Goal: Task Accomplishment & Management: Manage account settings

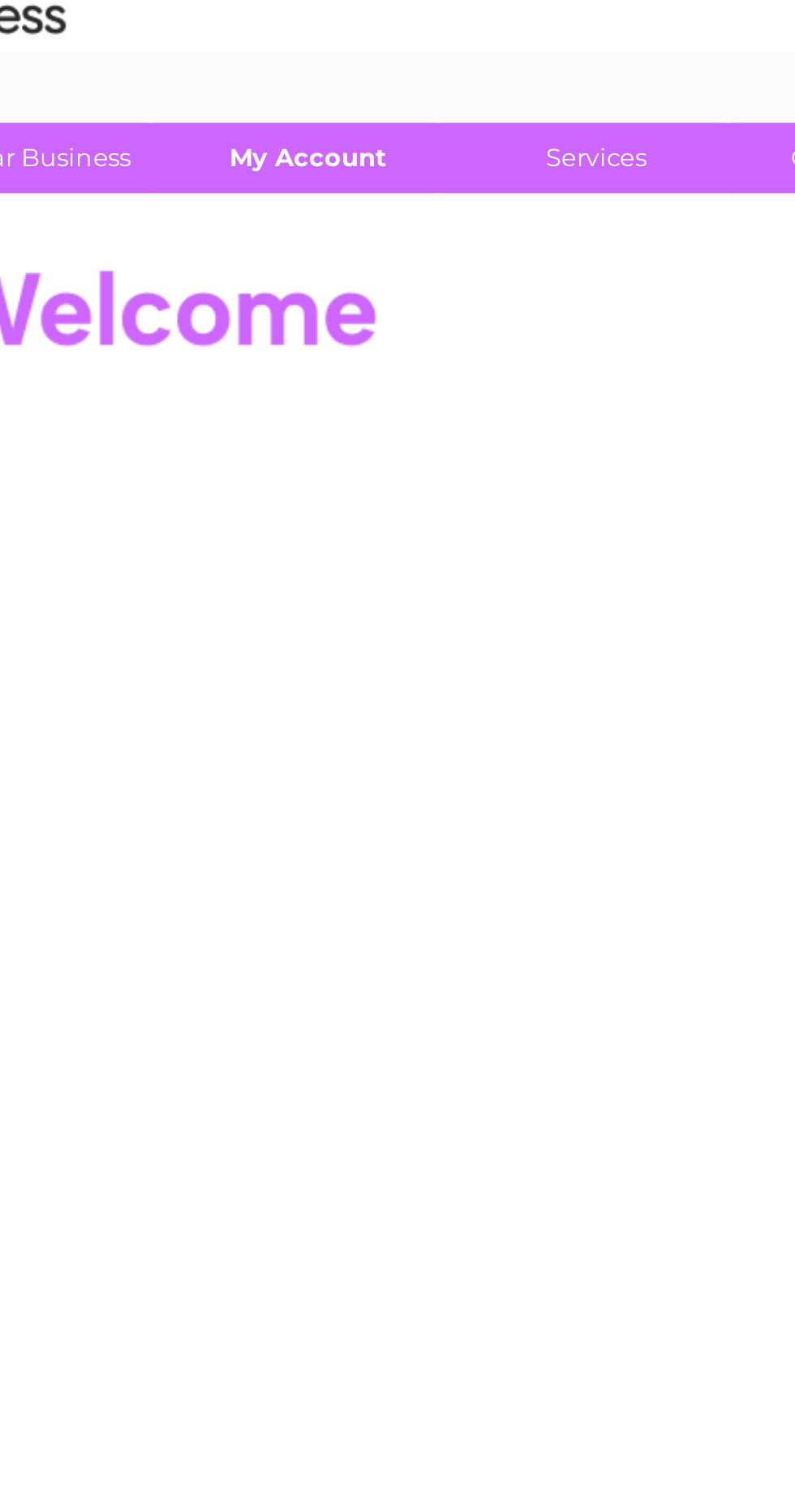
click at [213, 132] on link "My Account" at bounding box center [213, 136] width 134 height 30
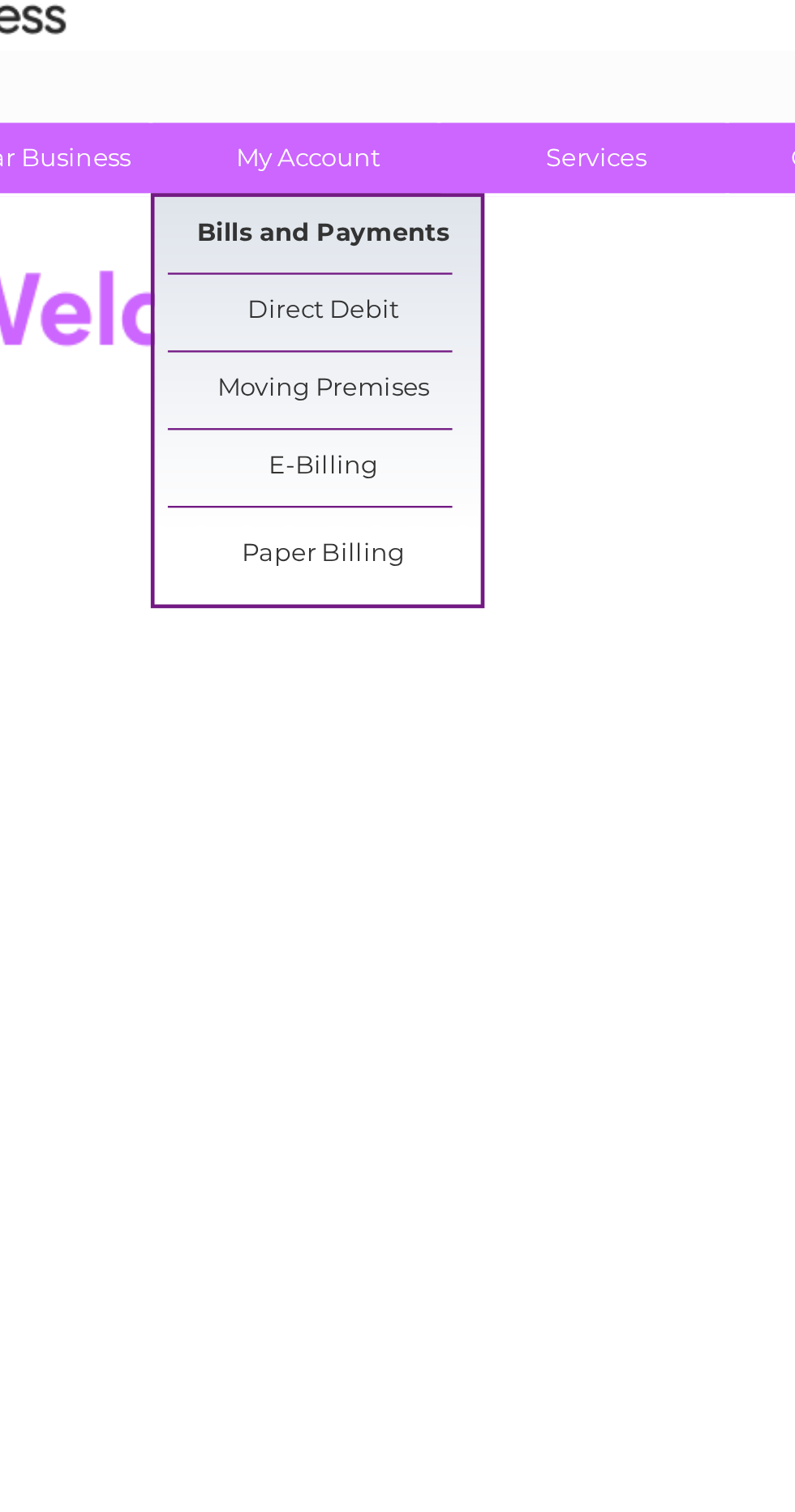
click at [253, 166] on link "Bills and Payments" at bounding box center [220, 169] width 134 height 32
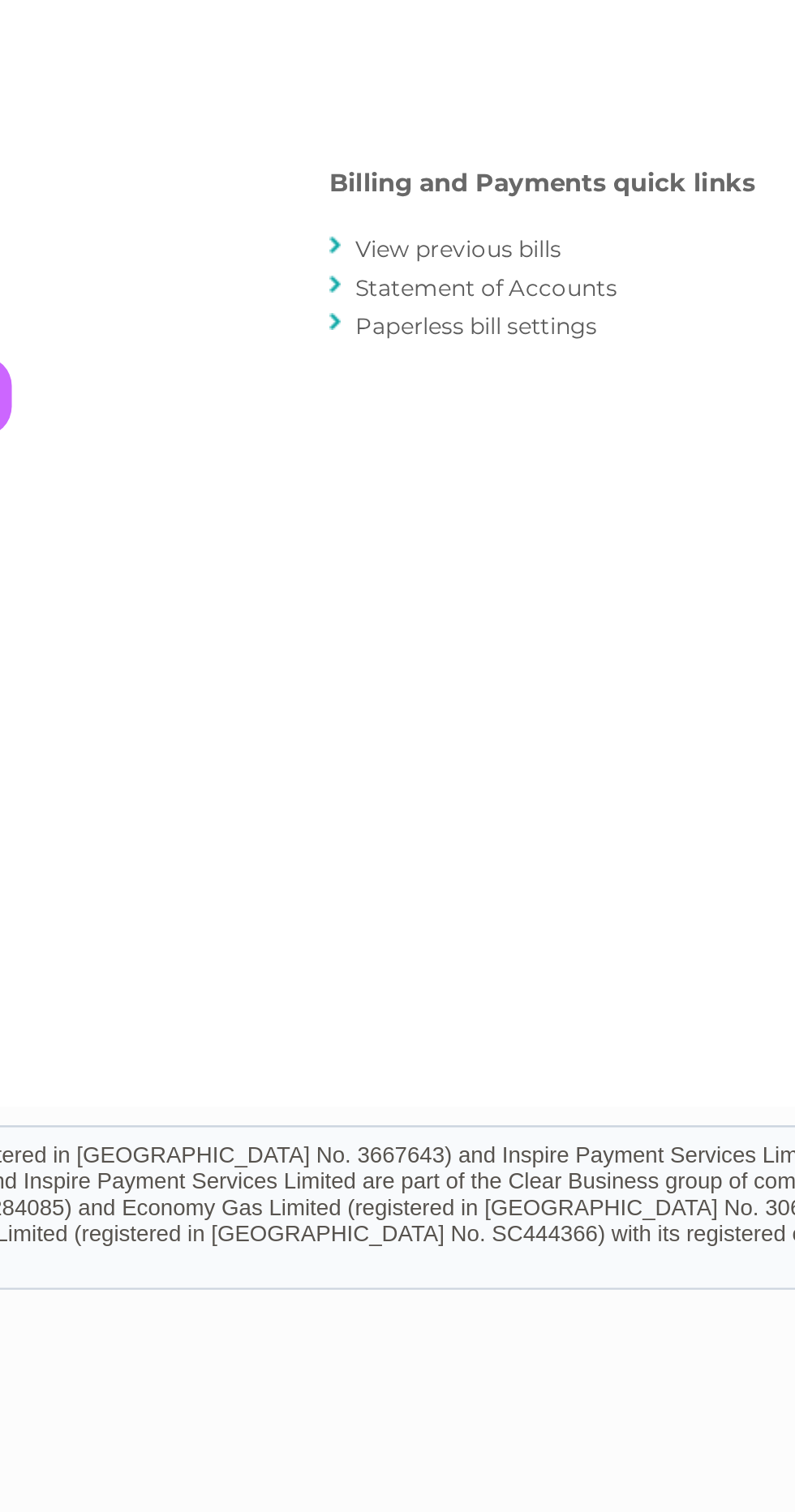
click at [495, 322] on link "View previous bills" at bounding box center [477, 316] width 90 height 12
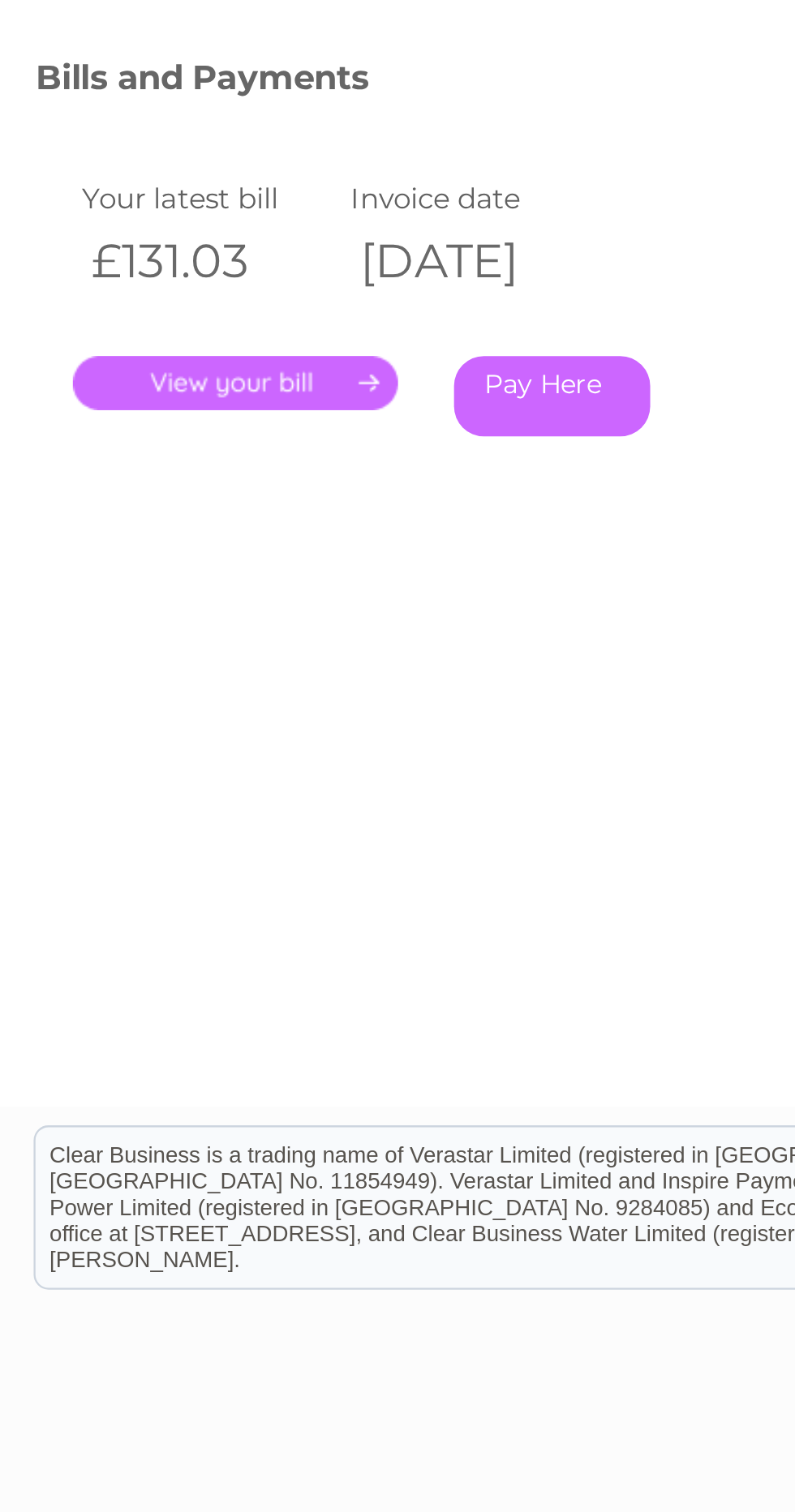
click at [120, 376] on link "." at bounding box center [102, 376] width 141 height 24
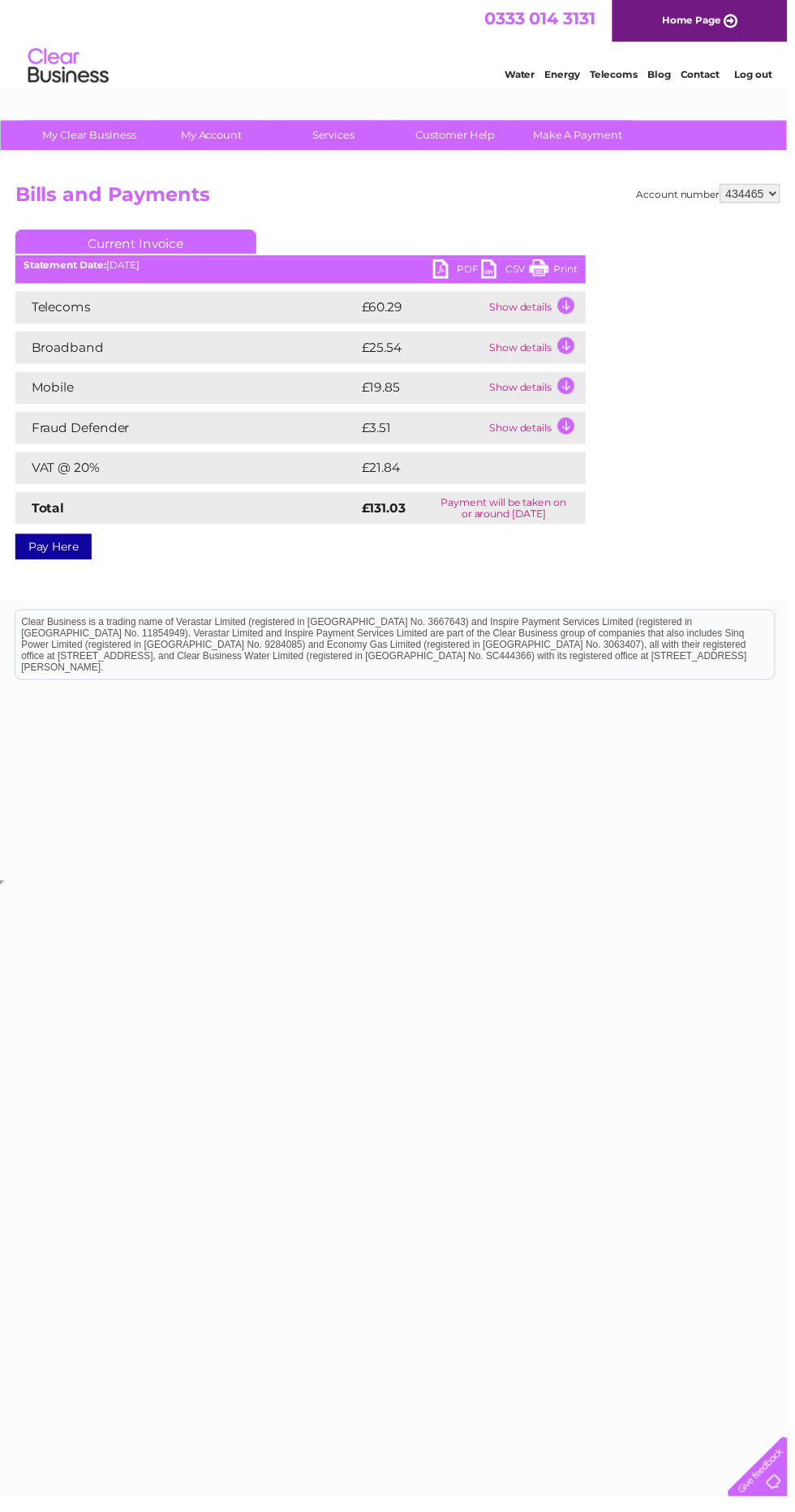
click at [453, 283] on link "PDF" at bounding box center [461, 273] width 48 height 24
